Goal: Find contact information: Find contact information

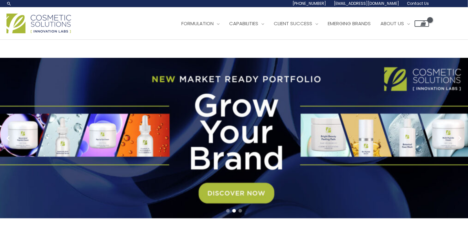
click at [0, 0] on span "Contact Us" at bounding box center [0, 0] width 0 height 0
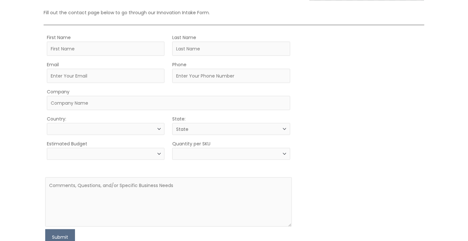
select select
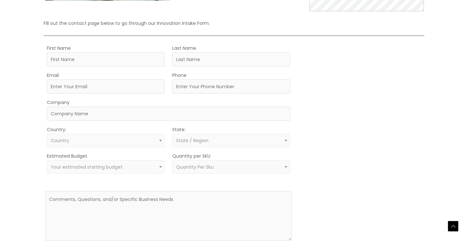
scroll to position [74, 0]
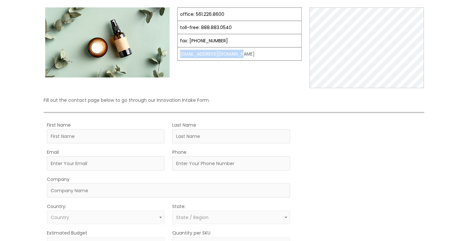
drag, startPoint x: 246, startPoint y: 203, endPoint x: 179, endPoint y: 203, distance: 67.0
click at [179, 61] on td "[EMAIL_ADDRESS][DOMAIN_NAME]" at bounding box center [240, 54] width 124 height 13
copy td "[EMAIL_ADDRESS][DOMAIN_NAME]"
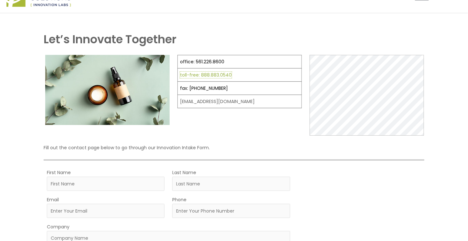
scroll to position [9, 0]
